Goal: Complete application form

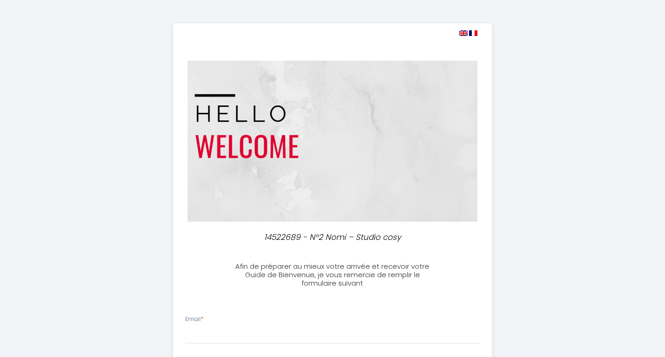
select select
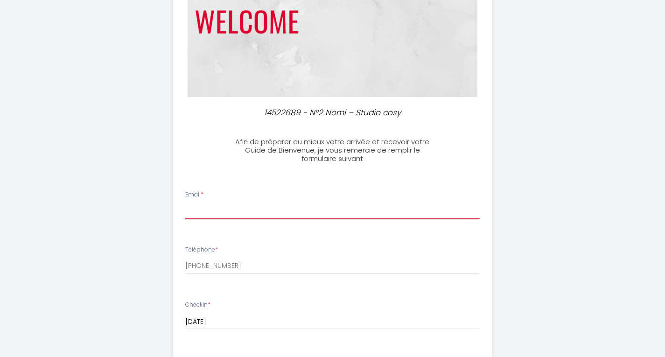
click at [272, 212] on input "Email *" at bounding box center [332, 210] width 294 height 17
type input "[EMAIL_ADDRESS][DOMAIN_NAME]"
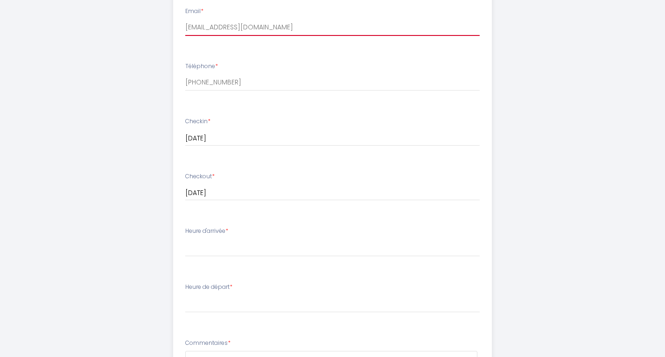
scroll to position [360, 0]
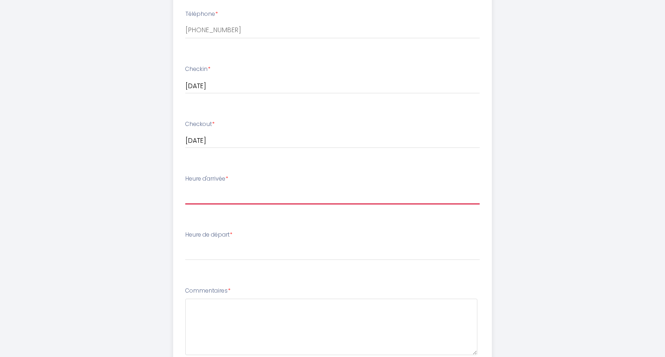
click at [265, 196] on select "16:00 16:30 17:00 17:30 18:00" at bounding box center [332, 196] width 294 height 18
select select "18:00"
click at [185, 187] on select "16:00 16:30 17:00 17:30 18:00" at bounding box center [332, 196] width 294 height 18
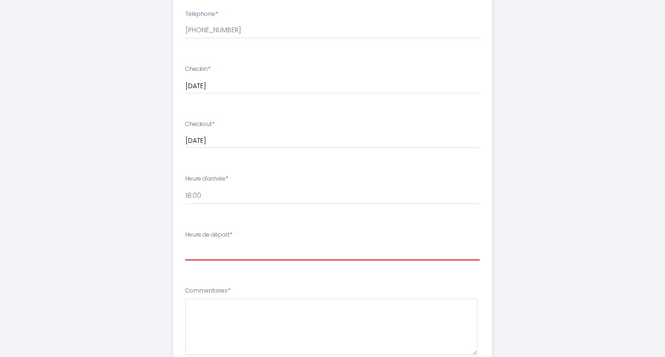
click at [246, 251] on select "00:00 00:30 01:00 01:30 02:00 02:30 03:00 03:30 04:00 04:30 05:00 05:30 06:00 0…" at bounding box center [332, 252] width 294 height 18
select select "10:00"
click at [185, 243] on select "00:00 00:30 01:00 01:30 02:00 02:30 03:00 03:30 04:00 04:30 05:00 05:30 06:00 0…" at bounding box center [332, 252] width 294 height 18
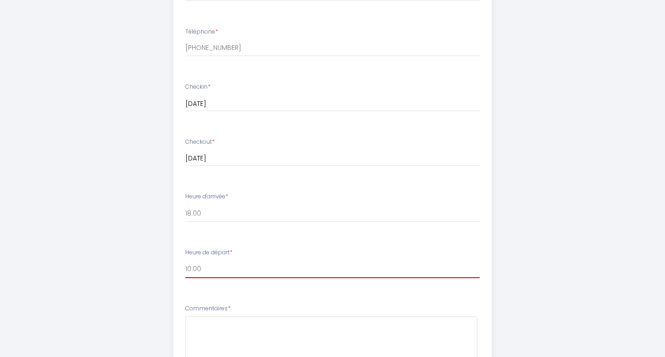
scroll to position [401, 0]
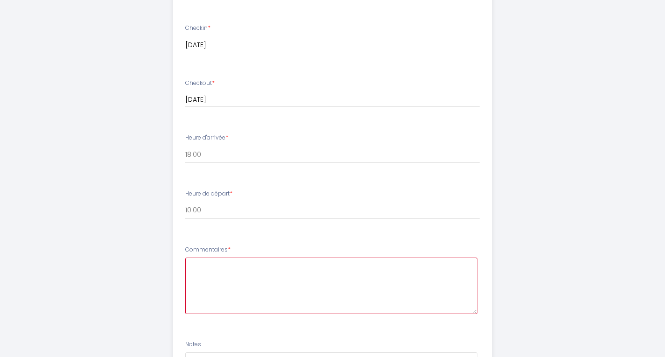
click at [338, 273] on textarea at bounding box center [331, 286] width 292 height 56
type textarea "A"
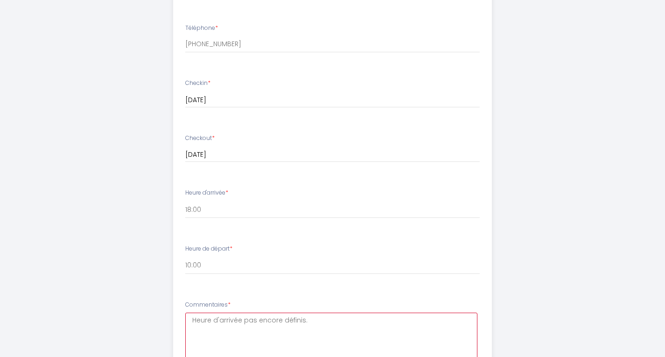
scroll to position [347, 0]
type textarea "Heure d'arrivée pas encore définis."
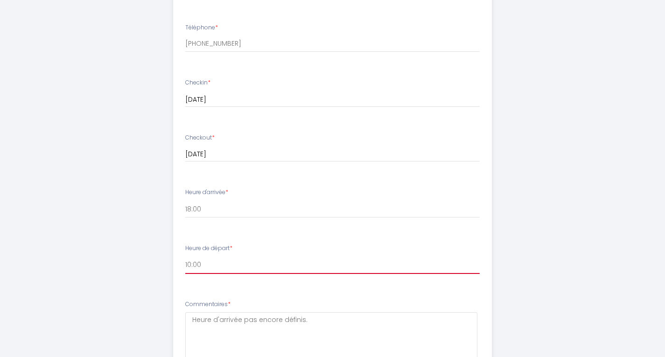
click at [206, 266] on select "00:00 00:30 01:00 01:30 02:00 02:30 03:00 03:30 04:00 04:30 05:00 05:30 06:00 0…" at bounding box center [332, 265] width 294 height 18
select select "08:00"
click at [185, 256] on select "00:00 00:30 01:00 01:30 02:00 02:30 03:00 03:30 04:00 04:30 05:00 05:30 06:00 0…" at bounding box center [332, 265] width 294 height 18
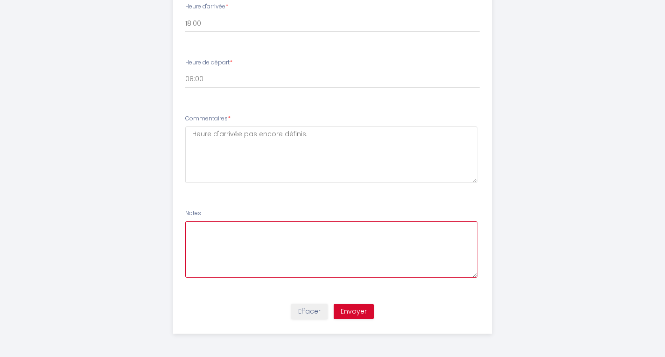
click at [379, 241] on textarea at bounding box center [331, 249] width 292 height 56
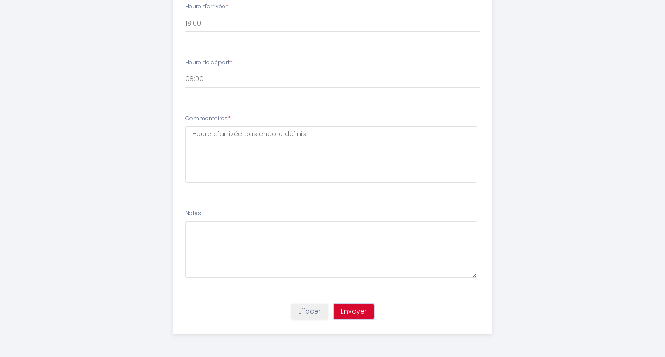
click at [359, 309] on button "Envoyer" at bounding box center [354, 312] width 40 height 16
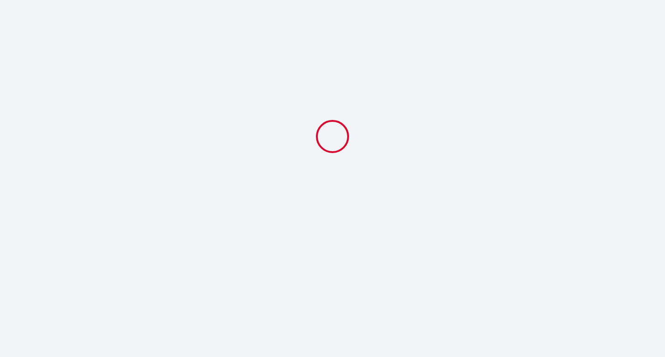
scroll to position [0, 0]
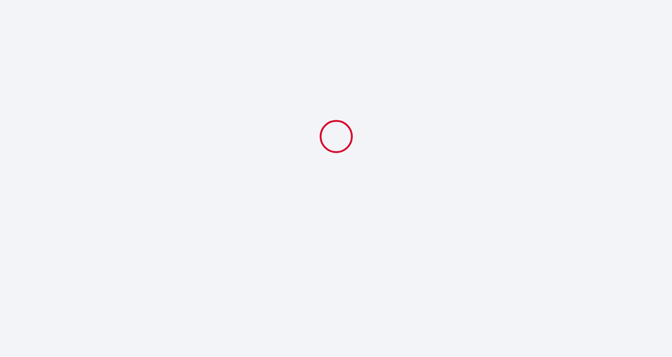
select select "18:00"
select select "08:00"
